Goal: Use online tool/utility: Utilize a website feature to perform a specific function

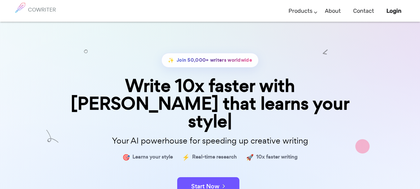
click at [304, 51] on div "✨ Join 50,000+ writers worldwide Write 10x faster with AI that learns your styl…" at bounding box center [210, 124] width 311 height 204
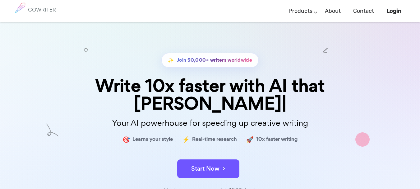
click at [214, 163] on div "✨ Join 50,000+ writers worldwide Write 10x faster with AI that lear Your AI pow…" at bounding box center [210, 130] width 311 height 155
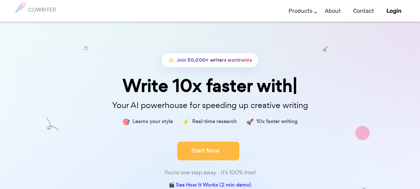
click at [218, 154] on button "Start Now" at bounding box center [208, 150] width 62 height 19
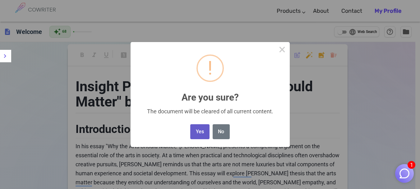
click at [194, 130] on button "Yes" at bounding box center [199, 131] width 19 height 15
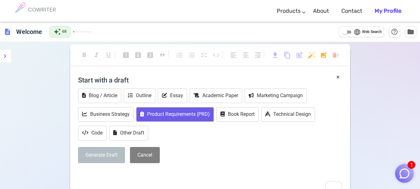
drag, startPoint x: 168, startPoint y: 113, endPoint x: 181, endPoint y: 112, distance: 12.5
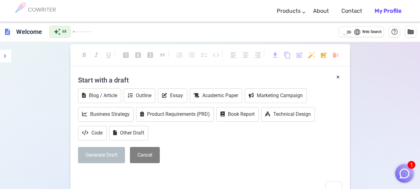
drag, startPoint x: 181, startPoint y: 112, endPoint x: 224, endPoint y: 137, distance: 50.0
click at [224, 137] on div "Blog / Article Outline Essay Academic Paper Marketing Campaign Business Strateg…" at bounding box center [210, 114] width 264 height 53
click at [290, 115] on button "Technical Design" at bounding box center [288, 114] width 54 height 15
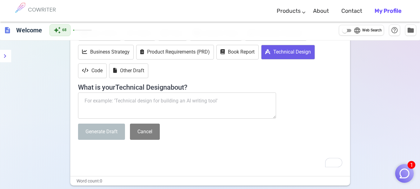
scroll to position [93, 0]
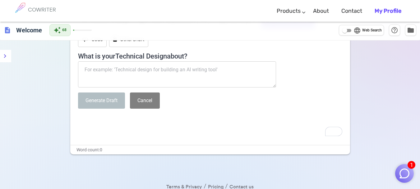
click at [172, 72] on textarea "To enrich screen reader interactions, please activate Accessibility in Grammarl…" at bounding box center [177, 74] width 198 height 26
paste textarea "Reflecting on your personal experience, think of a time when you used mathemati…"
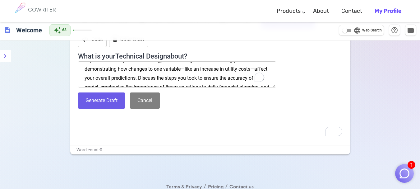
scroll to position [35, 0]
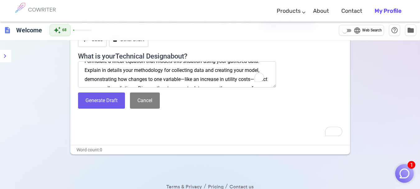
type textarea "Reflecting on your personal experience, think of a time when you used mathemati…"
click at [115, 95] on button "Generate Draft" at bounding box center [101, 100] width 47 height 16
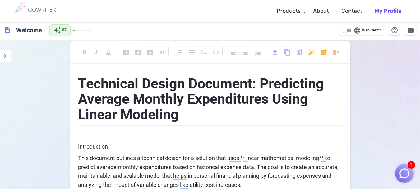
scroll to position [0, 0]
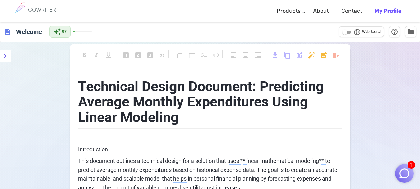
click at [331, 52] on div "format_bold format_italic format_underlined looks_one looks_two looks_3 format_…" at bounding box center [210, 58] width 280 height 16
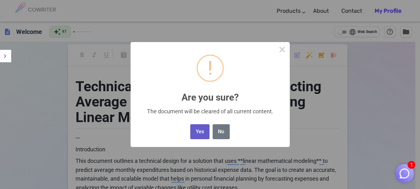
click at [206, 137] on button "Yes" at bounding box center [199, 131] width 19 height 15
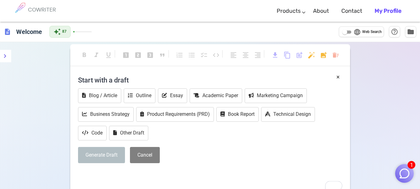
scroll to position [67, 0]
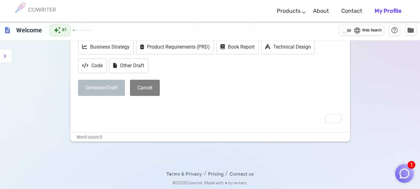
click at [134, 117] on p "﻿" at bounding box center [210, 118] width 264 height 9
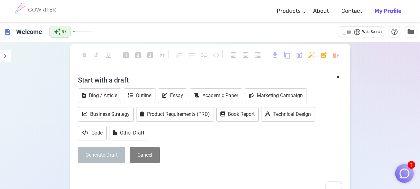
scroll to position [31, 0]
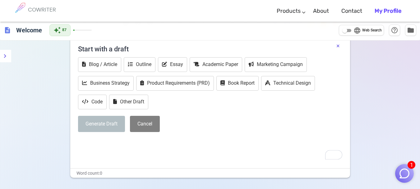
click at [337, 45] on button "×" at bounding box center [337, 45] width 3 height 9
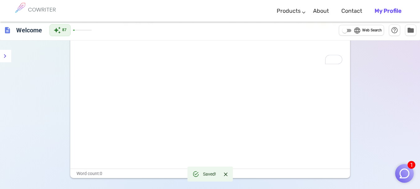
drag, startPoint x: 129, startPoint y: 90, endPoint x: 123, endPoint y: 107, distance: 18.3
click at [123, 107] on div "﻿ ﻿" at bounding box center [210, 106] width 280 height 124
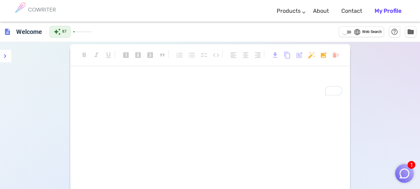
click at [99, 78] on p "﻿" at bounding box center [210, 79] width 264 height 9
click at [97, 77] on p "﻿" at bounding box center [210, 79] width 264 height 9
click at [224, 174] on icon "Close" at bounding box center [226, 174] width 6 height 6
click at [60, 94] on div "format_bold format_italic format_underlined looks_one looks_two looks_3 format_…" at bounding box center [210, 149] width 420 height 214
click at [80, 84] on div "﻿ ﻿" at bounding box center [210, 85] width 264 height 21
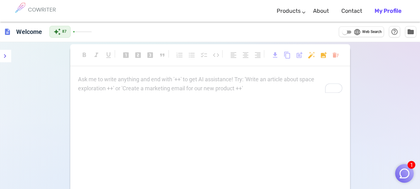
click at [159, 87] on div "Ask me to write anything and end with '++' to get AI assistance! Try: 'Write an…" at bounding box center [210, 84] width 264 height 18
click at [241, 97] on div "Ask me to write anything and end with '++' to get AI assistance! Try: 'Write an…" at bounding box center [210, 137] width 280 height 124
click at [139, 78] on p "Ask me to write anything and end with '++' to get AI assistance! Try: 'Write an…" at bounding box center [210, 79] width 264 height 9
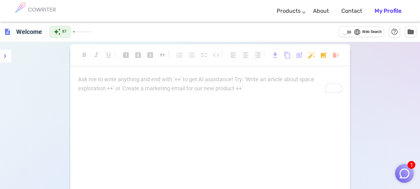
click at [139, 78] on p "Ask me to write anything and end with '++' to get AI assistance! Try: 'Write an…" at bounding box center [210, 79] width 264 height 9
paste div "To enrich screen reader interactions, please activate Accessibility in Grammarl…"
click at [272, 85] on div "Ask me to write anything and end with '++' to get AI assistance! Try: 'Write an…" at bounding box center [210, 84] width 264 height 18
click at [334, 55] on body "1 COWRITER Products Writing Marketing Emails Images (soon) About Contact My Pro…" at bounding box center [210, 128] width 420 height 256
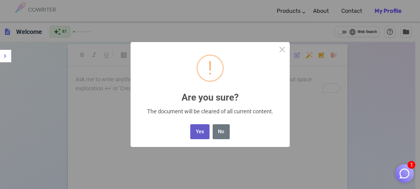
click at [194, 130] on button "Yes" at bounding box center [199, 131] width 19 height 15
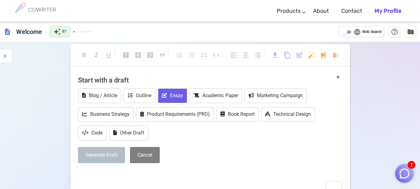
scroll to position [1, 0]
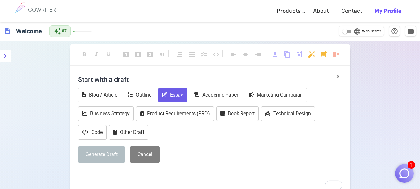
click at [176, 96] on button "Essay" at bounding box center [172, 95] width 29 height 15
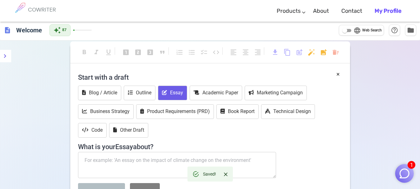
scroll to position [106, 0]
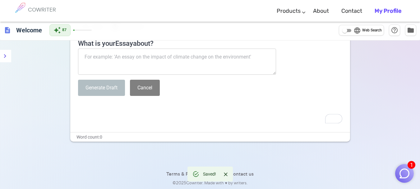
click at [177, 61] on textarea "To enrich screen reader interactions, please activate Accessibility in Grammarl…" at bounding box center [177, 61] width 198 height 26
paste textarea "Reflecting on your personal experience, think of a time when you used mathemati…"
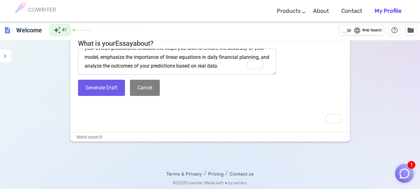
scroll to position [66, 0]
type textarea "Reflecting on your personal experience, think of a time when you used mathemati…"
drag, startPoint x: 90, startPoint y: 83, endPoint x: 87, endPoint y: 84, distance: 3.5
click at [90, 83] on button "Generate Draft" at bounding box center [101, 88] width 47 height 16
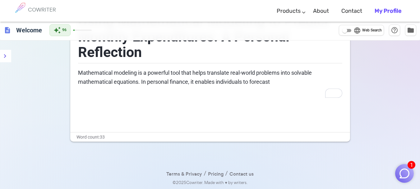
scroll to position [34, 0]
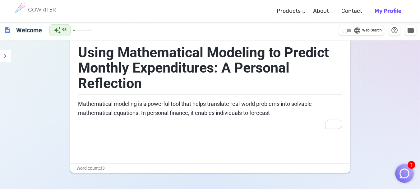
click at [359, 109] on div "format_bold format_italic format_underlined looks_one looks_two looks_3 format_…" at bounding box center [210, 114] width 420 height 212
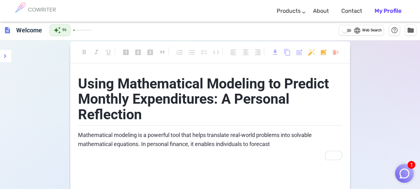
drag, startPoint x: 223, startPoint y: 77, endPoint x: 265, endPoint y: 48, distance: 51.1
click at [222, 78] on span "Using Mathematical Modeling to Predict Monthly Expenditures: A Personal Reflect…" at bounding box center [205, 98] width 254 height 47
